Goal: Navigation & Orientation: Find specific page/section

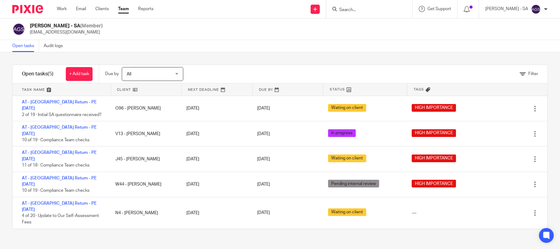
click at [239, 30] on div "Anjali Gamit - SA (Member) anjali.gamit@confiancebizsol.in" at bounding box center [279, 29] width 535 height 13
click at [500, 242] on div "Filter tasks Only show tasks matching all of these conditions 1 Client name Is …" at bounding box center [280, 150] width 560 height 196
click at [330, 227] on div "Filter tasks Only show tasks matching all of these conditions 1 Client name Is …" at bounding box center [280, 150] width 560 height 196
click at [309, 33] on div "Anjali Gamit - SA (Member) anjali.gamit@confiancebizsol.in" at bounding box center [279, 29] width 535 height 13
click at [123, 6] on link "Team" at bounding box center [123, 9] width 11 height 6
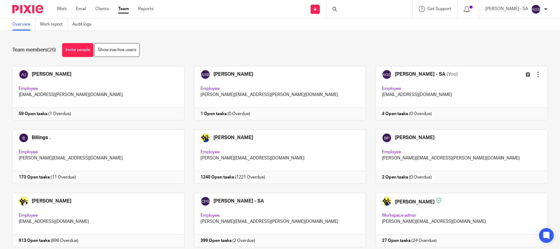
click at [289, 46] on div "Team members (26) Invite people Show inactive users" at bounding box center [279, 50] width 535 height 14
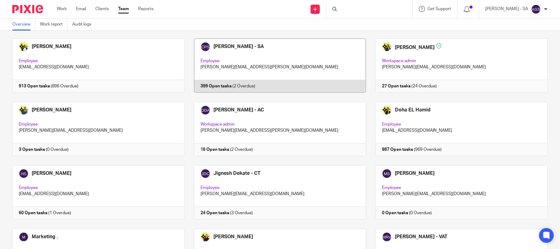
scroll to position [41, 0]
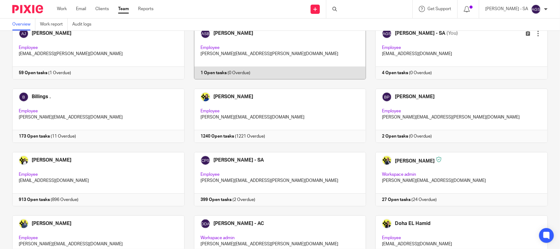
click at [184, 79] on link at bounding box center [275, 52] width 182 height 54
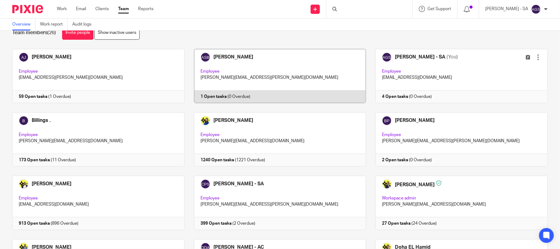
scroll to position [0, 0]
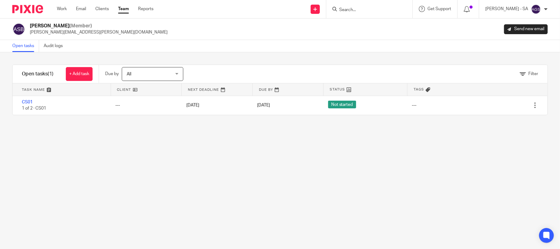
click at [185, 127] on div "Filter tasks Only show tasks matching all of these conditions 1 Client name Is …" at bounding box center [280, 150] width 560 height 196
click at [323, 200] on div "Filter tasks Only show tasks matching all of these conditions 1 Client name Is …" at bounding box center [280, 150] width 560 height 196
click at [379, 176] on div "Filter tasks Only show tasks matching all of these conditions 1 Client name Is …" at bounding box center [280, 150] width 560 height 196
click at [395, 156] on div "Filter tasks Only show tasks matching all of these conditions 1 Client name Is …" at bounding box center [280, 150] width 560 height 196
